Goal: Task Accomplishment & Management: Manage account settings

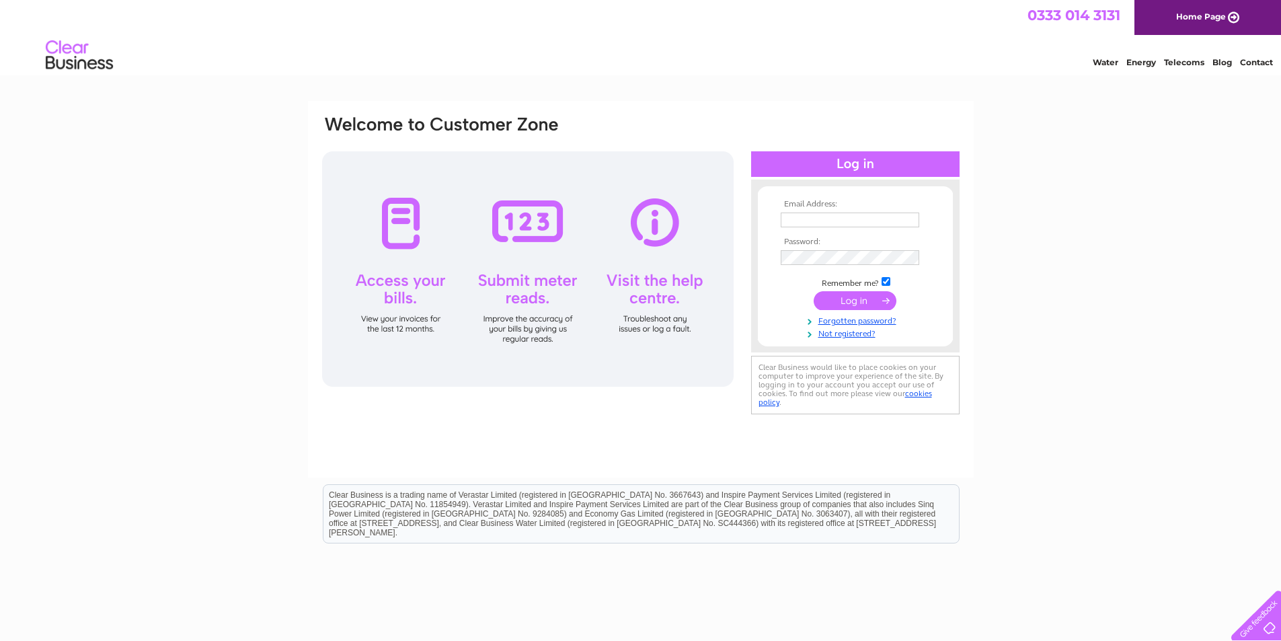
type input "andrewbest@hotmail.co.uk"
click at [847, 302] on input "submit" at bounding box center [855, 300] width 83 height 19
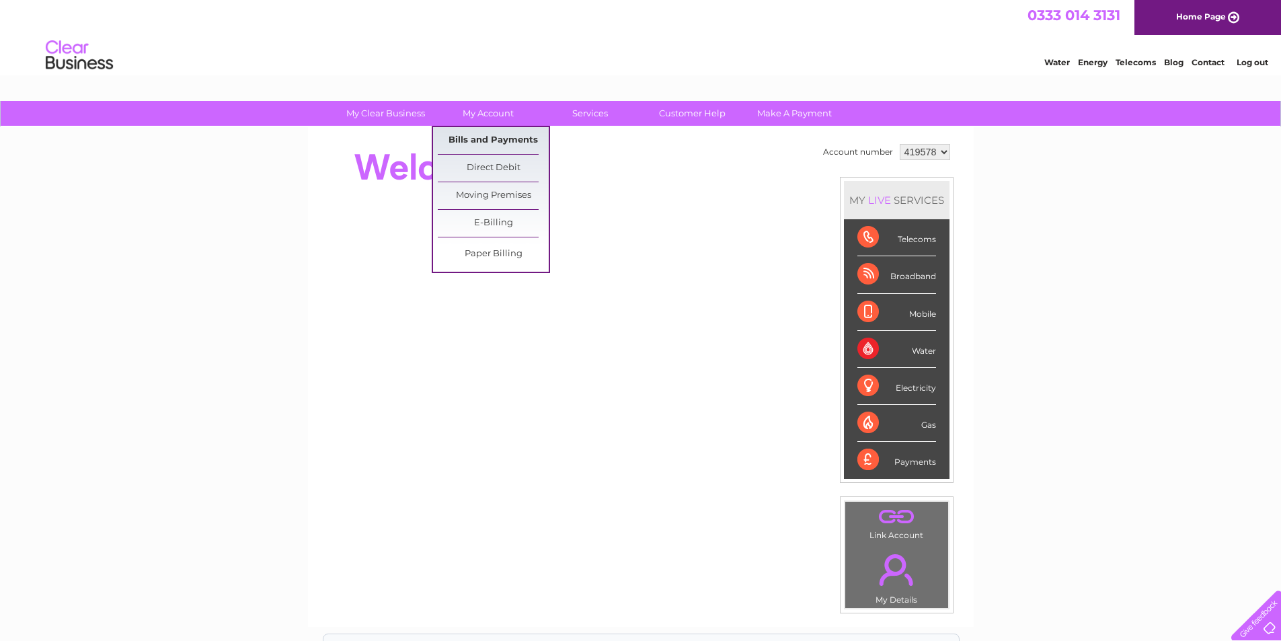
click at [498, 141] on link "Bills and Payments" at bounding box center [493, 140] width 111 height 27
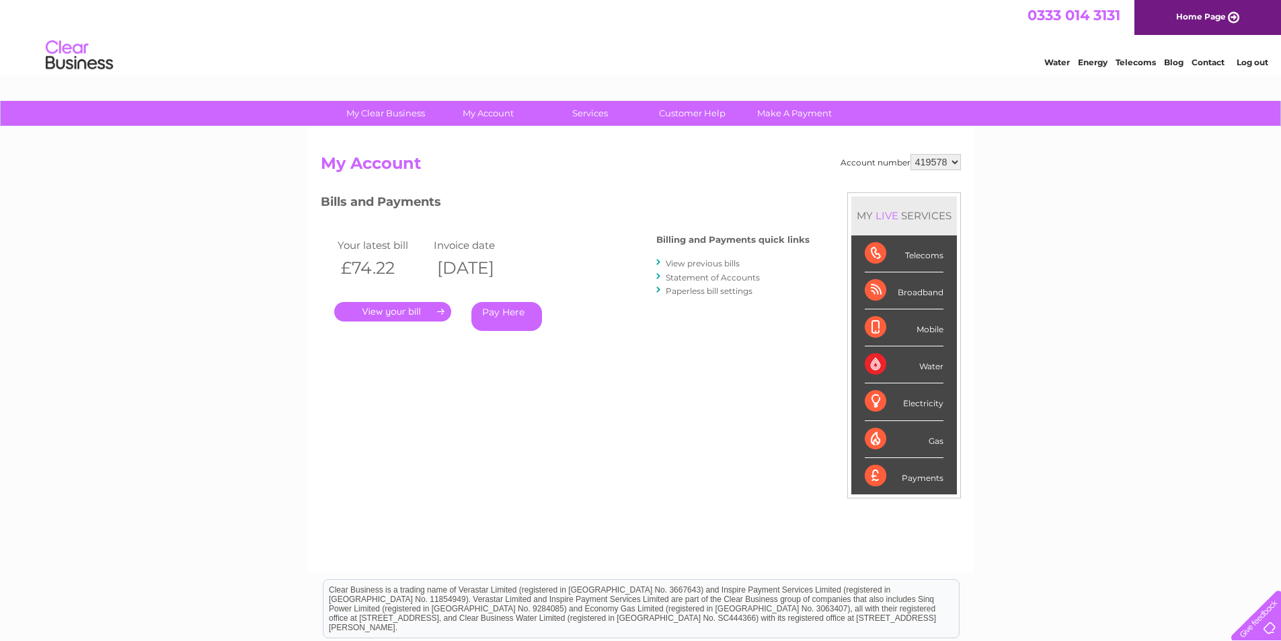
click at [393, 312] on link "." at bounding box center [392, 311] width 117 height 19
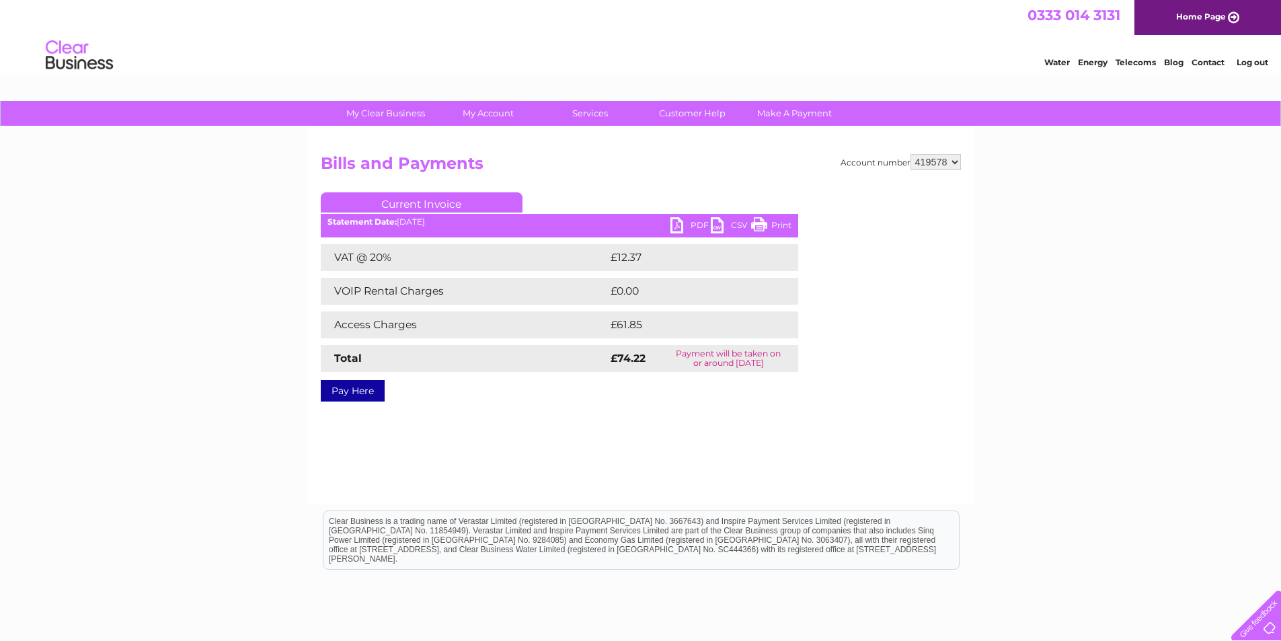
click at [778, 221] on link "Print" at bounding box center [771, 226] width 40 height 19
